Goal: Task Accomplishment & Management: Use online tool/utility

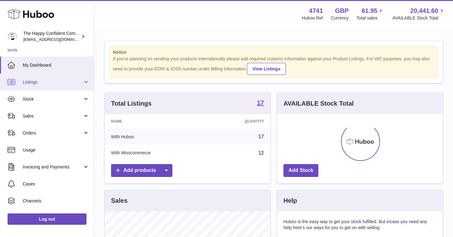
scroll to position [98, 166]
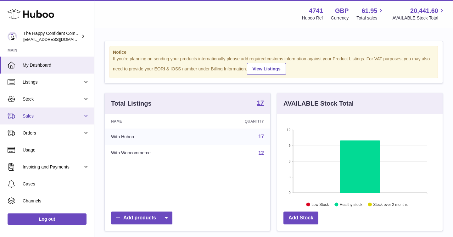
click at [30, 116] on span "Sales" at bounding box center [53, 116] width 60 height 6
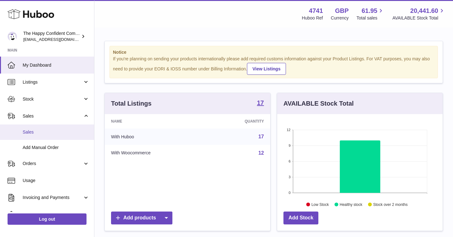
click at [30, 131] on span "Sales" at bounding box center [56, 132] width 67 height 6
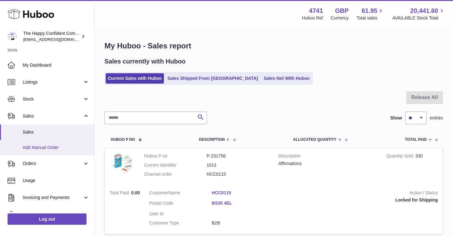
click at [59, 148] on span "Add Manual Order" at bounding box center [56, 148] width 67 height 6
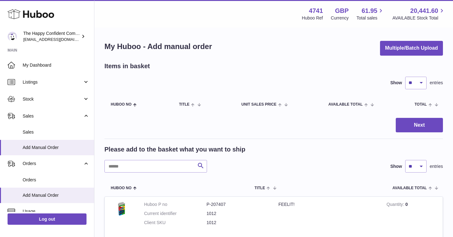
click at [372, 104] on span at bounding box center [368, 104] width 10 height 5
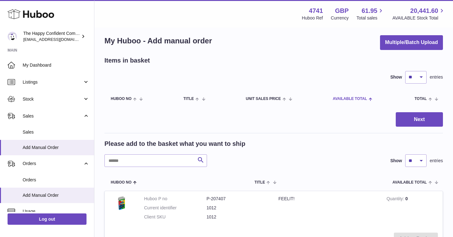
click at [369, 99] on span at bounding box center [369, 98] width 5 height 5
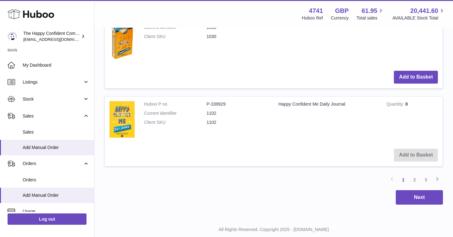
scroll to position [736, 0]
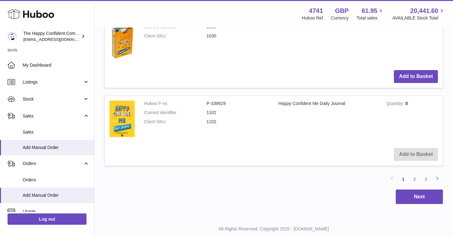
click at [416, 179] on link "2" at bounding box center [414, 179] width 11 height 11
